Goal: Find specific page/section: Find specific page/section

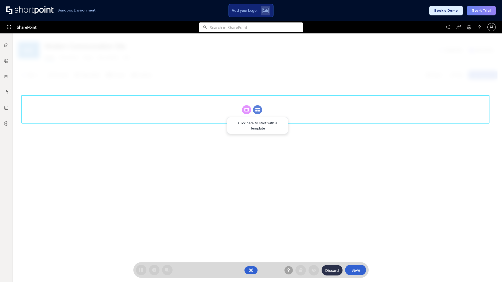
click at [258, 110] on circle at bounding box center [257, 109] width 9 height 9
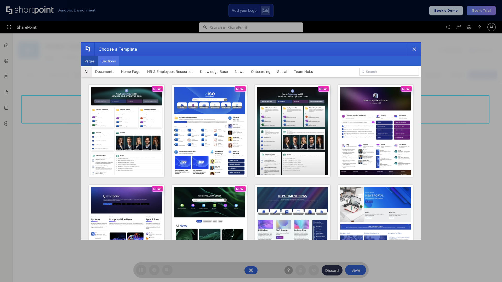
click at [109, 61] on button "Sections" at bounding box center [108, 61] width 21 height 10
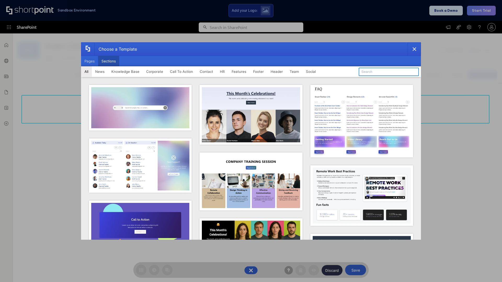
type input "Quick Links"
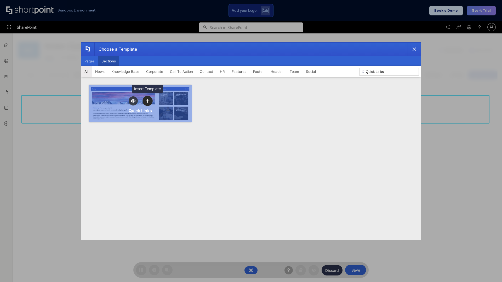
click at [147, 101] on icon "template selector" at bounding box center [148, 101] width 4 height 4
